Goal: Information Seeking & Learning: Check status

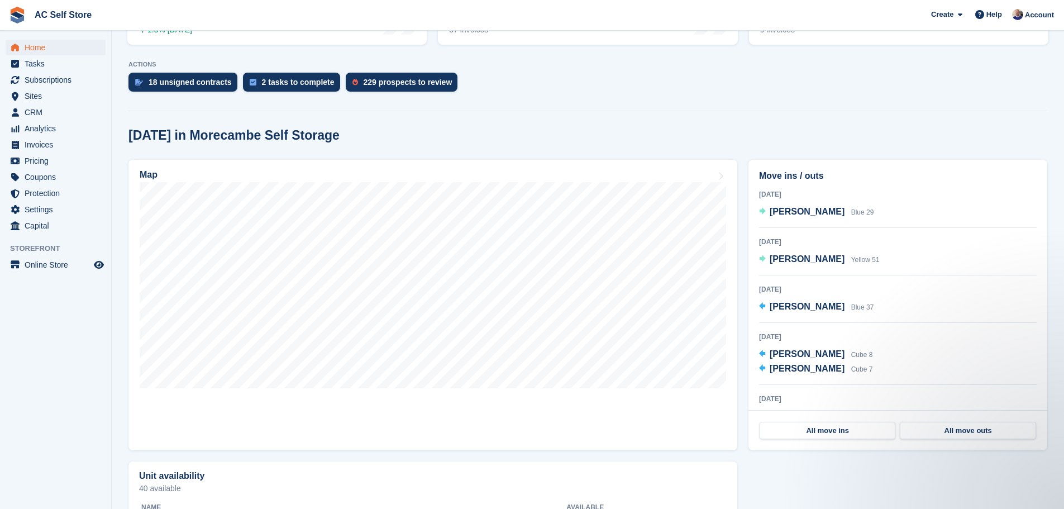
scroll to position [223, 0]
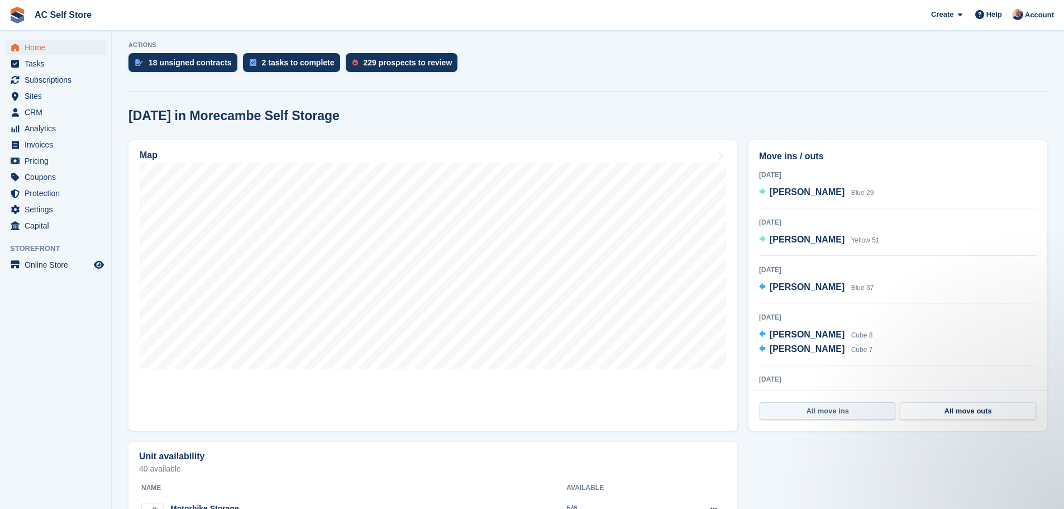
click at [831, 410] on link "All move ins" at bounding box center [828, 411] width 136 height 18
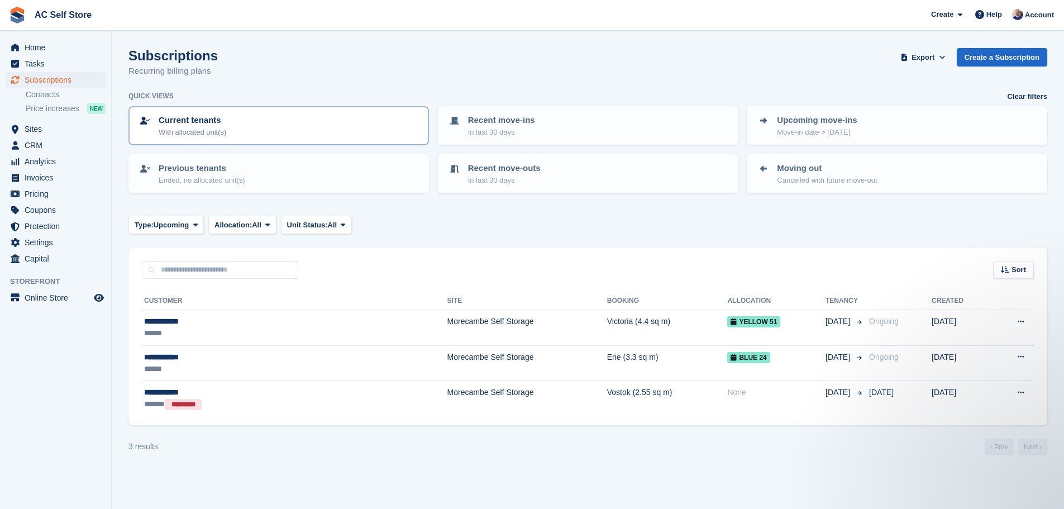
click at [191, 118] on p "Current tenants" at bounding box center [193, 120] width 68 height 13
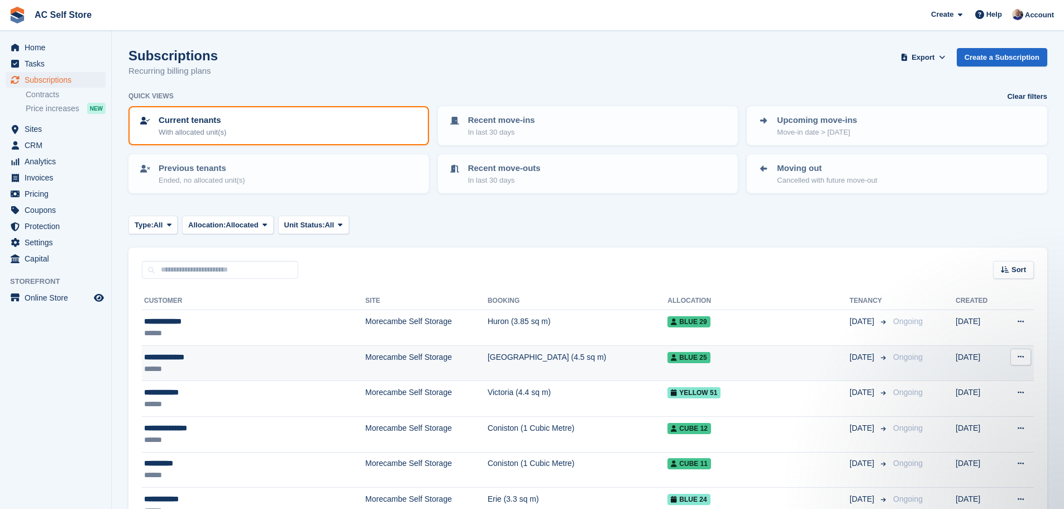
click at [365, 356] on td "Morecambe Self Storage" at bounding box center [426, 363] width 122 height 36
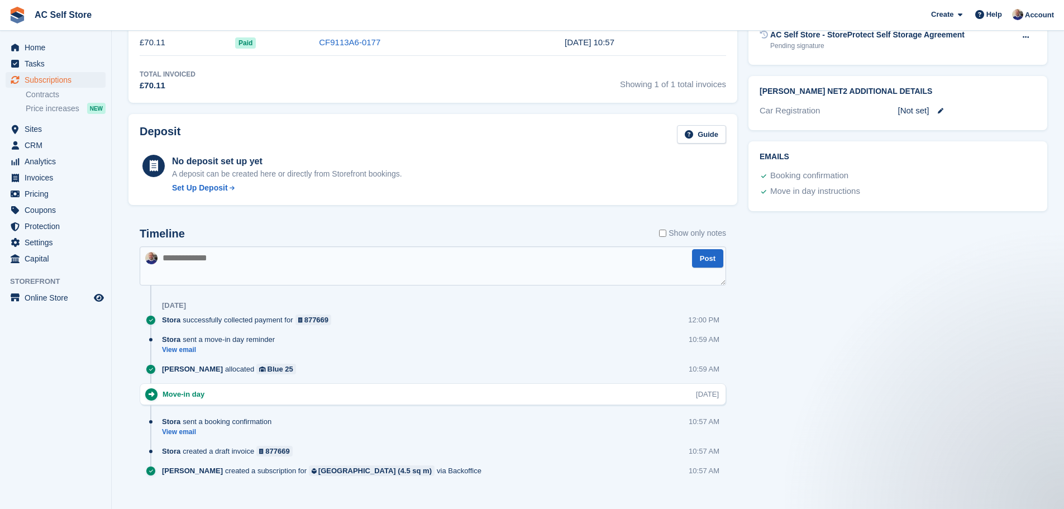
scroll to position [447, 0]
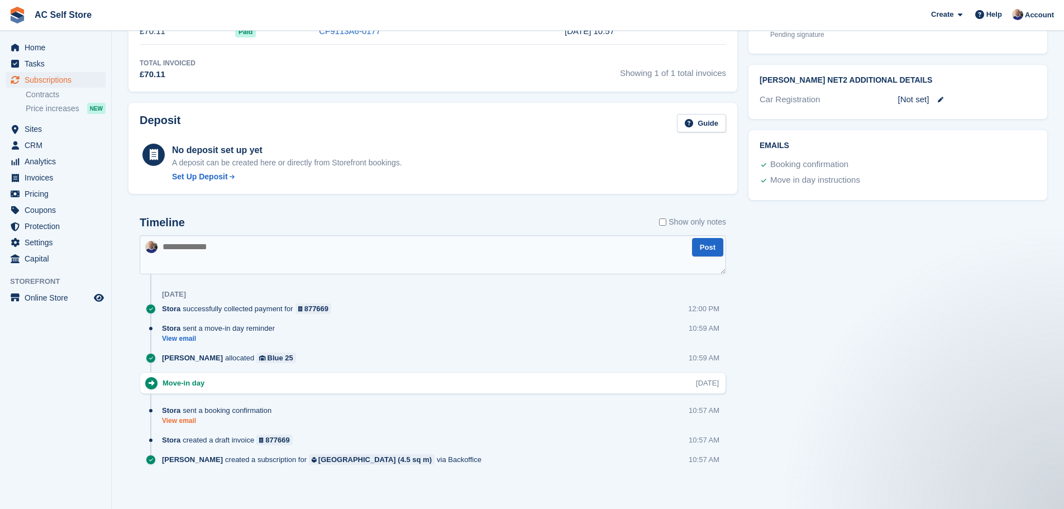
click at [173, 420] on link "View email" at bounding box center [219, 420] width 115 height 9
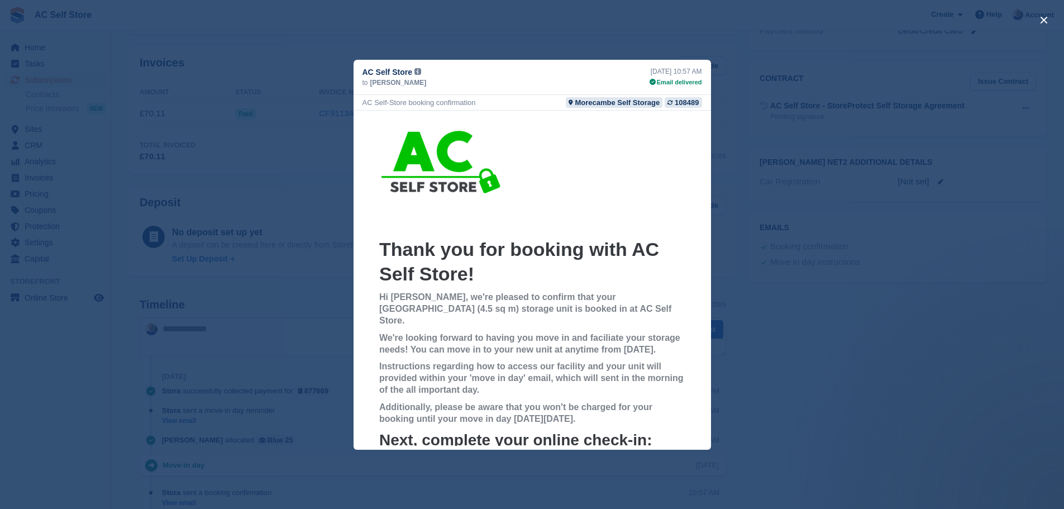
scroll to position [172, 0]
click at [578, 73] on div "AC Self Store from: AC Self Store <[EMAIL_ADDRESS][DOMAIN_NAME]> to: [PERSON_NA…" at bounding box center [533, 77] width 358 height 35
click at [249, 339] on div "close" at bounding box center [532, 254] width 1064 height 509
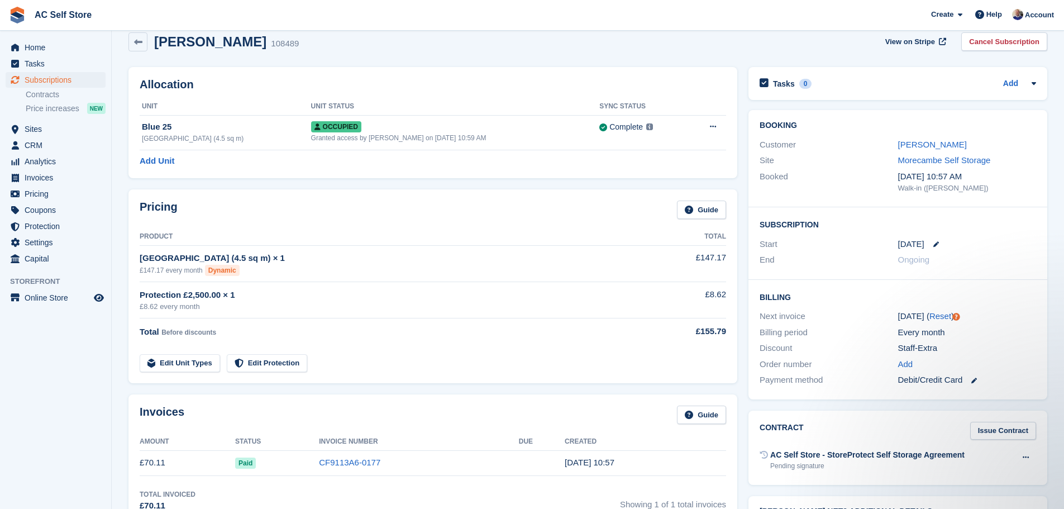
scroll to position [0, 0]
